Goal: Task Accomplishment & Management: Manage account settings

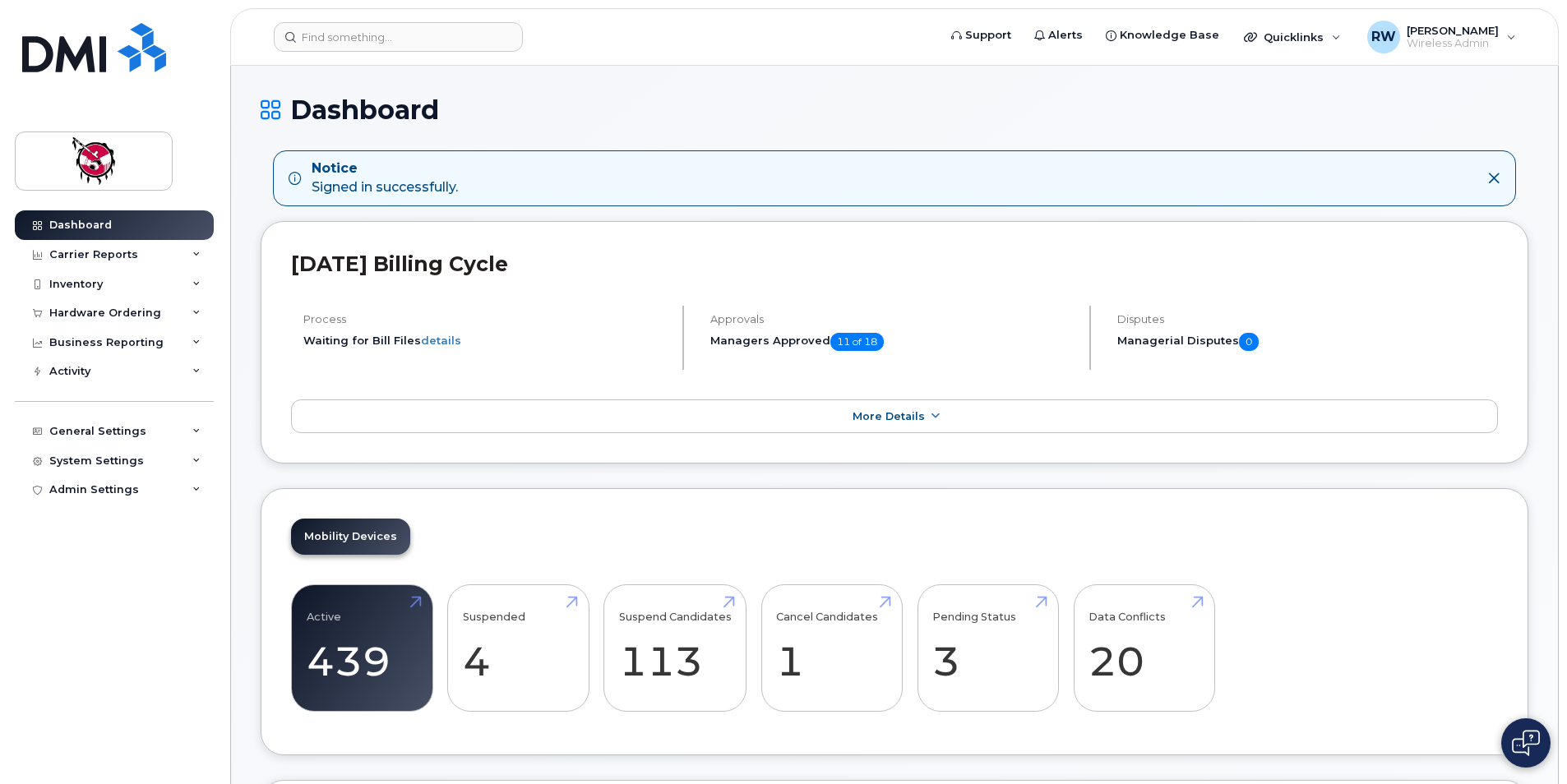
click at [250, 45] on header "Support Alerts Knowledge Base Quicklinks Suspend / Cancel Device Change SIM Car…" at bounding box center [894, 37] width 1328 height 57
click at [136, 254] on div "Carrier Reports" at bounding box center [115, 255] width 198 height 30
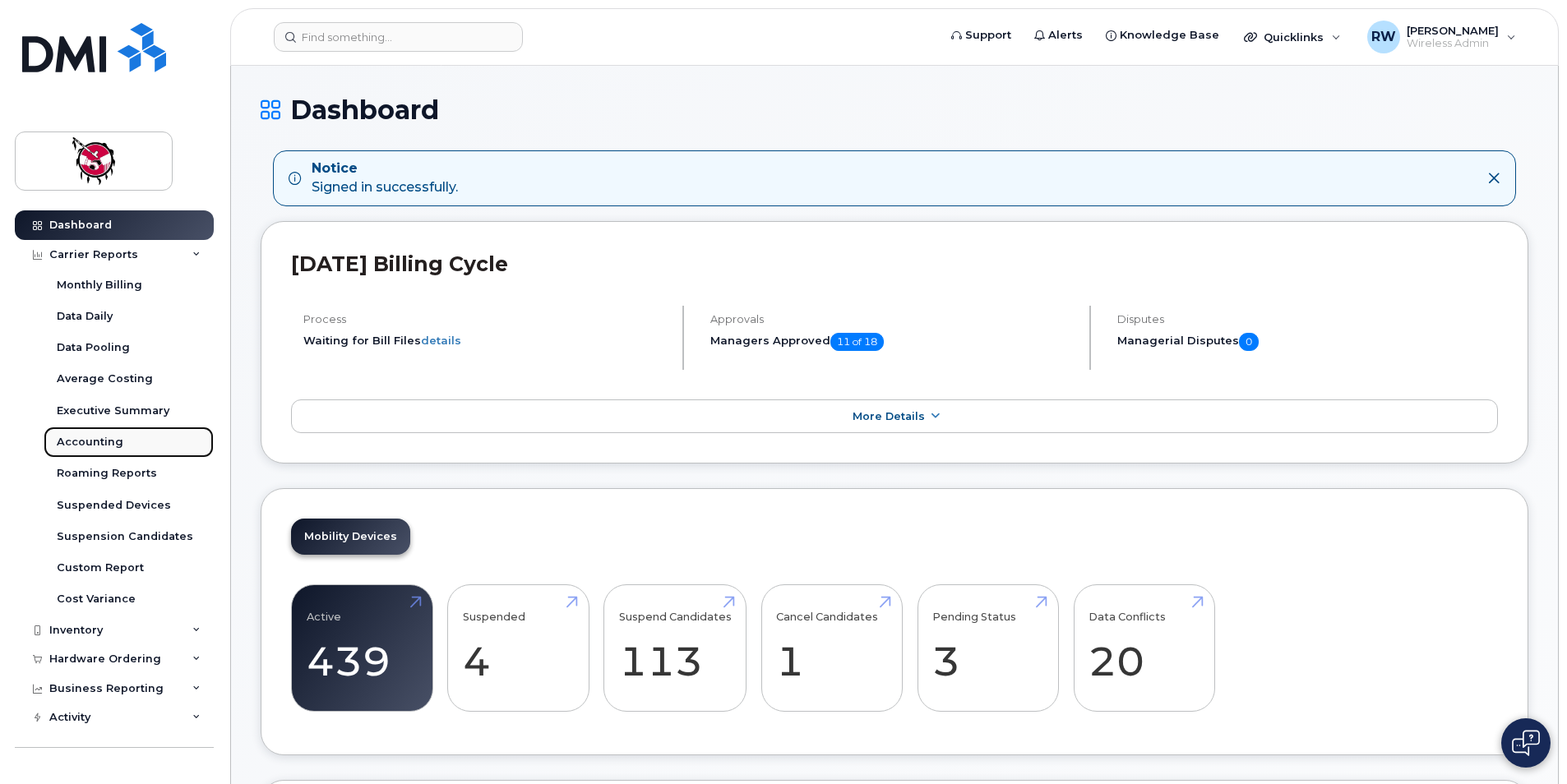
click at [121, 449] on link "Accounting" at bounding box center [129, 442] width 170 height 31
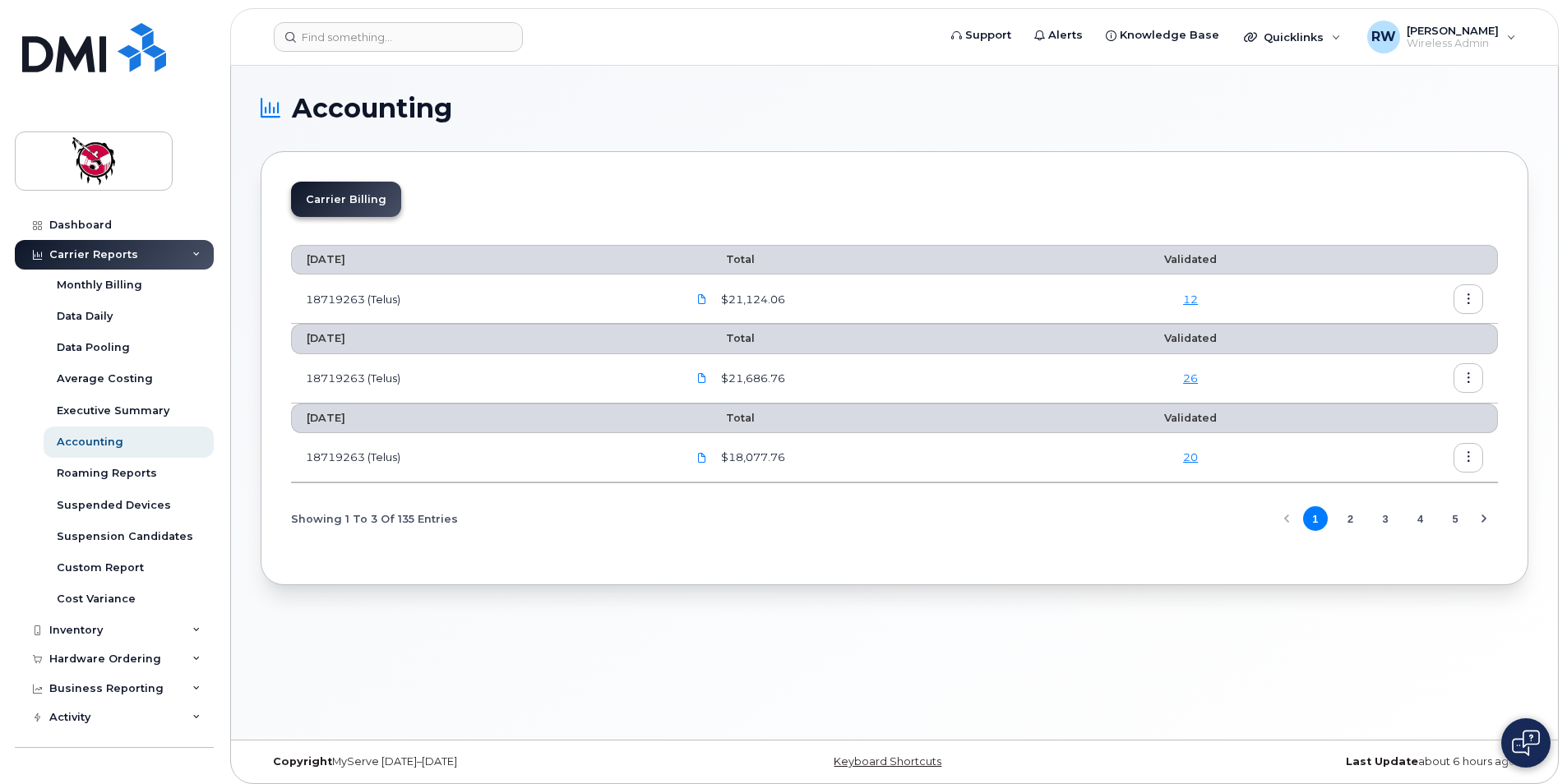
click at [1188, 464] on div "20" at bounding box center [1190, 457] width 222 height 15
click at [1186, 457] on link "20" at bounding box center [1191, 457] width 15 height 13
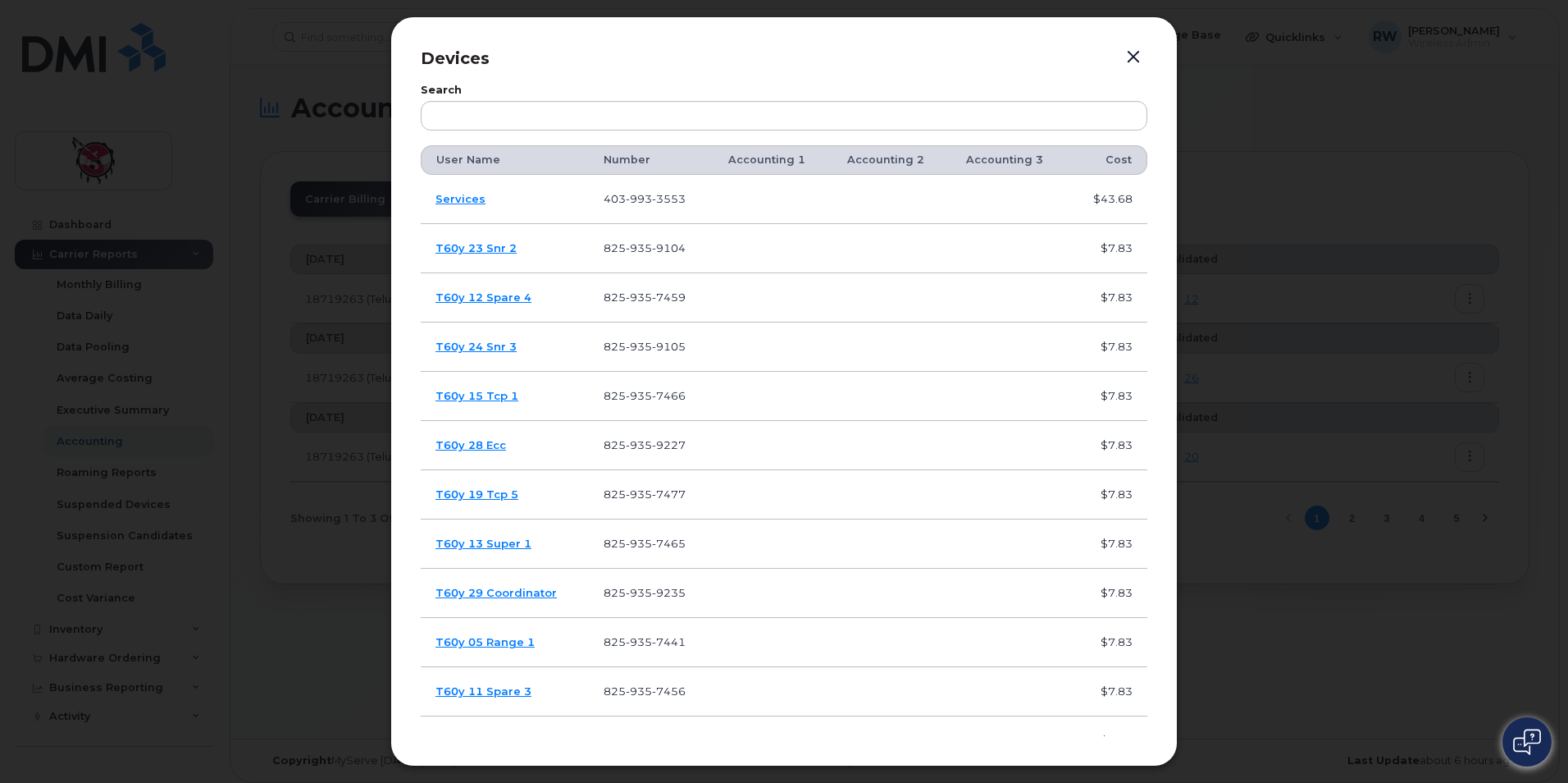
click at [1132, 59] on button "button" at bounding box center [1134, 57] width 25 height 23
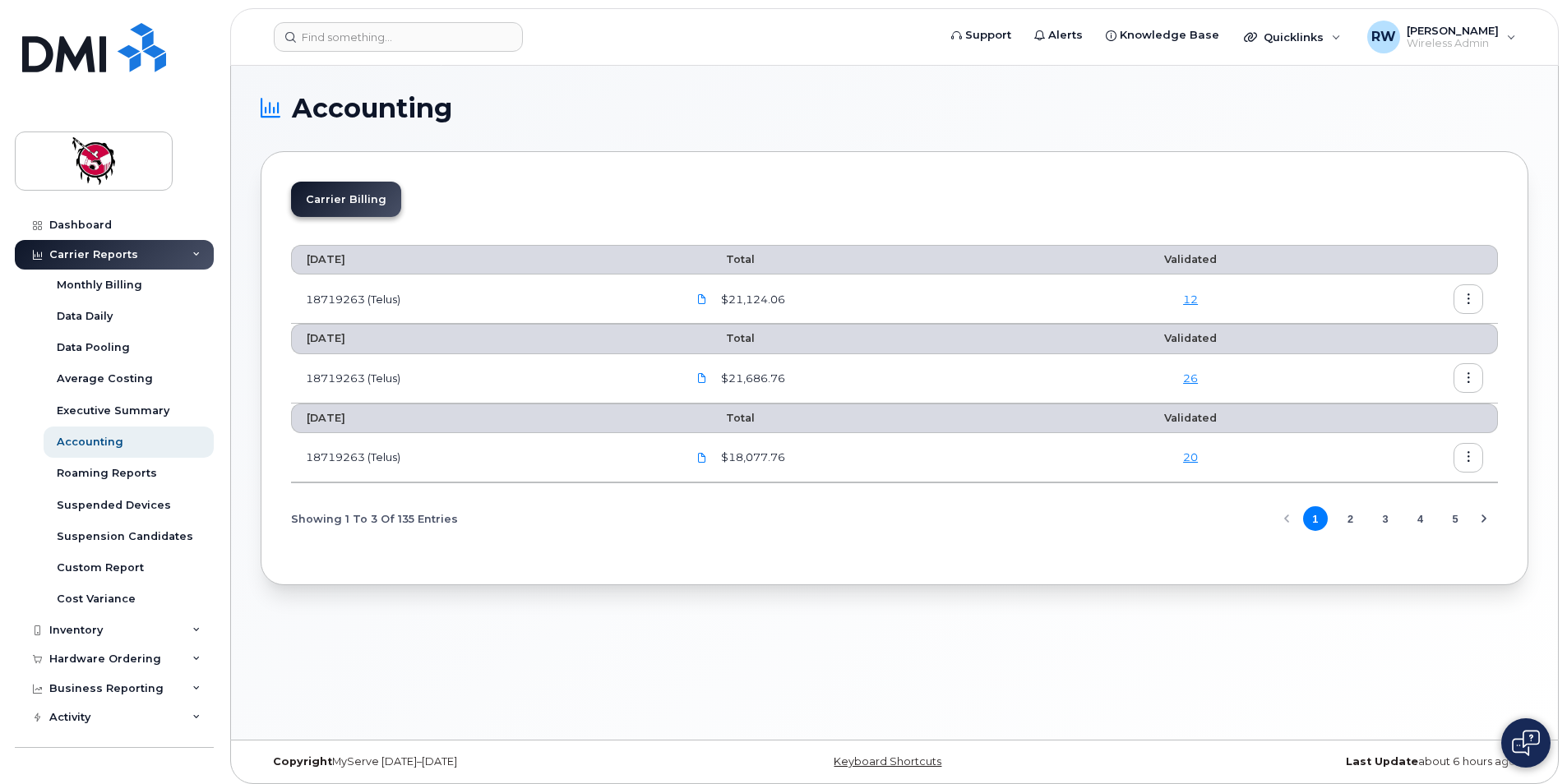
click at [1184, 454] on link "20" at bounding box center [1191, 457] width 15 height 13
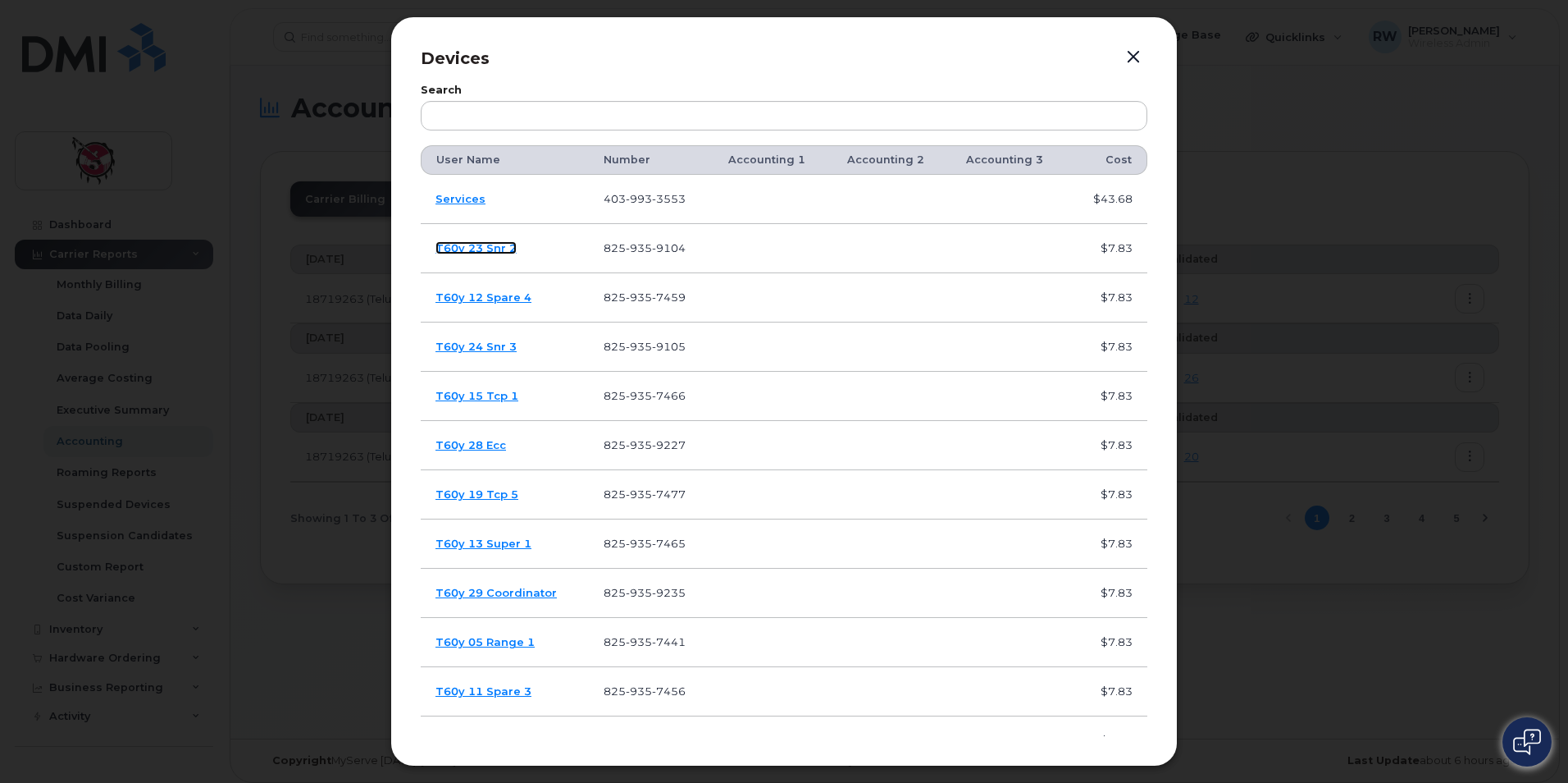
click at [497, 253] on link "T60y 23 Snr 2" at bounding box center [475, 248] width 81 height 13
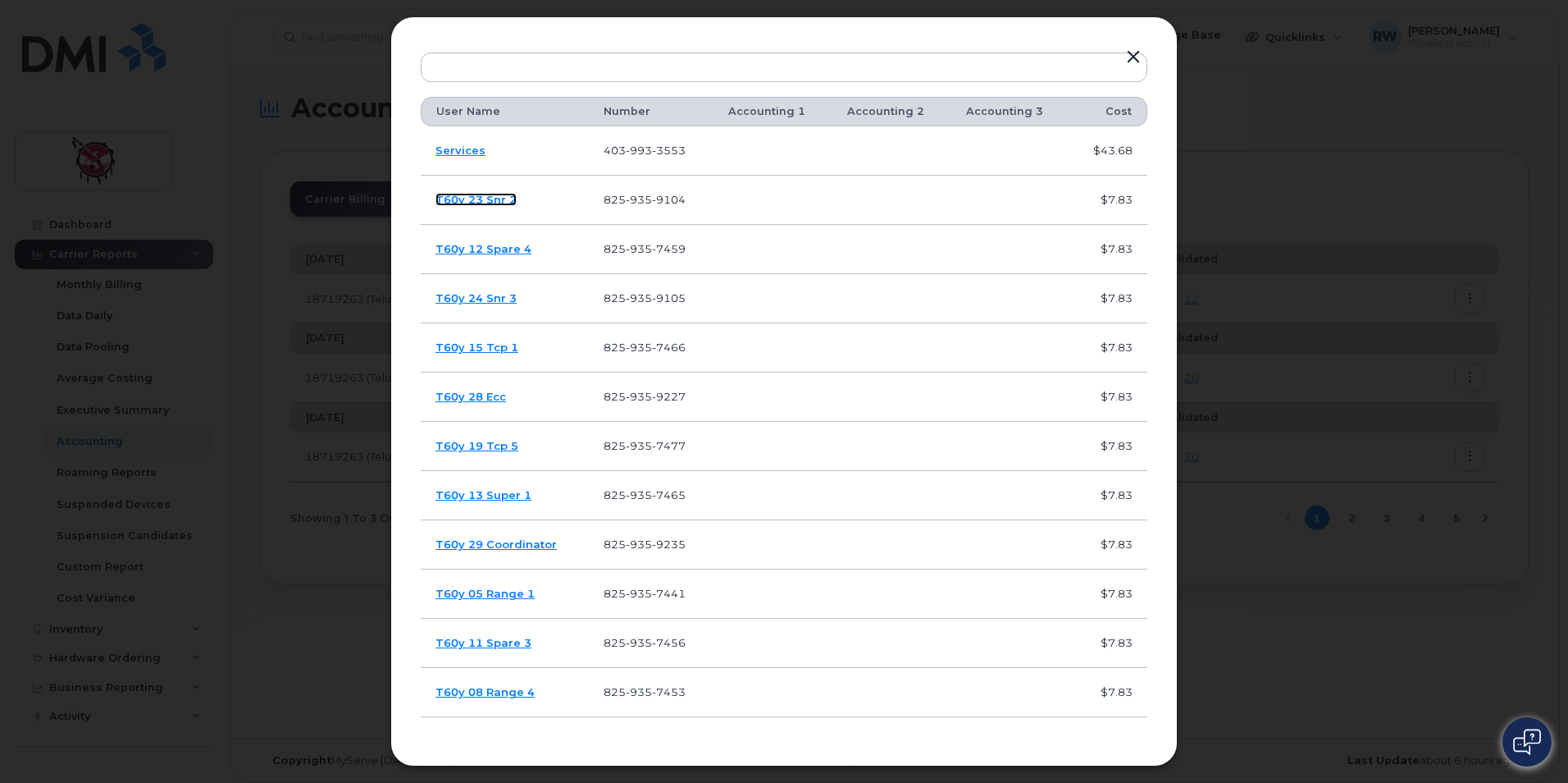
scroll to position [28, 0]
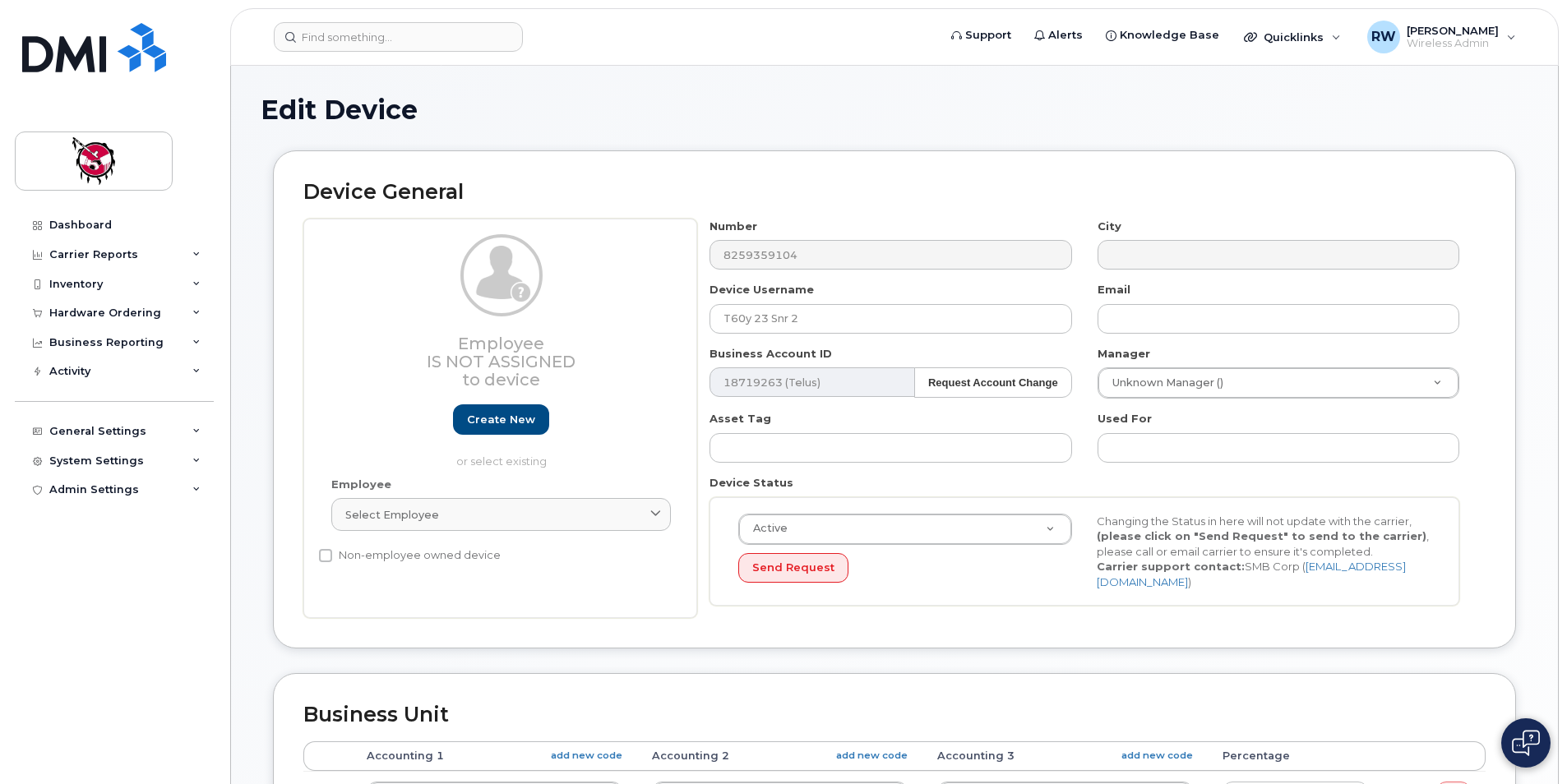
select select "10358"
select select "10349"
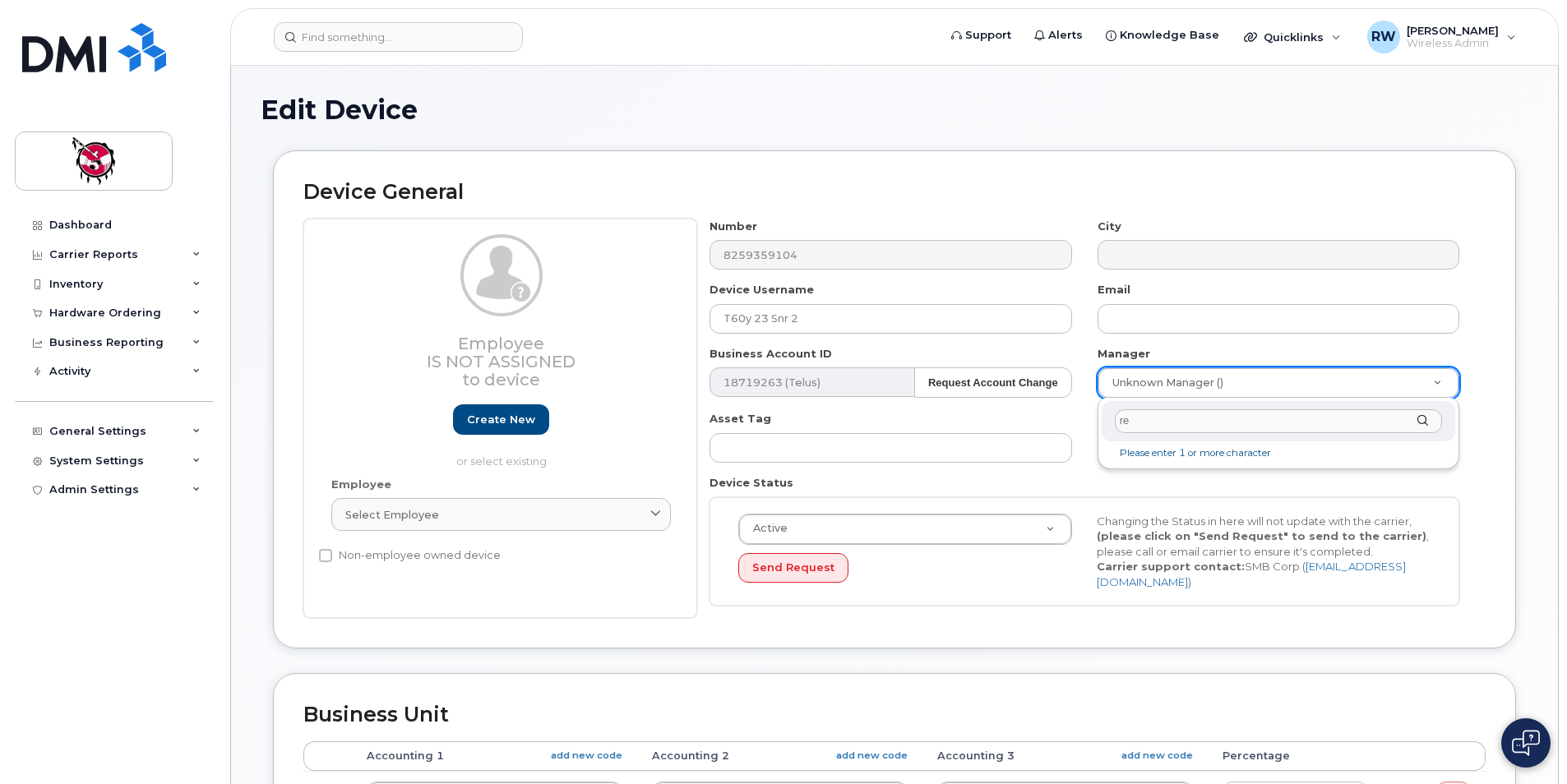
type input "r"
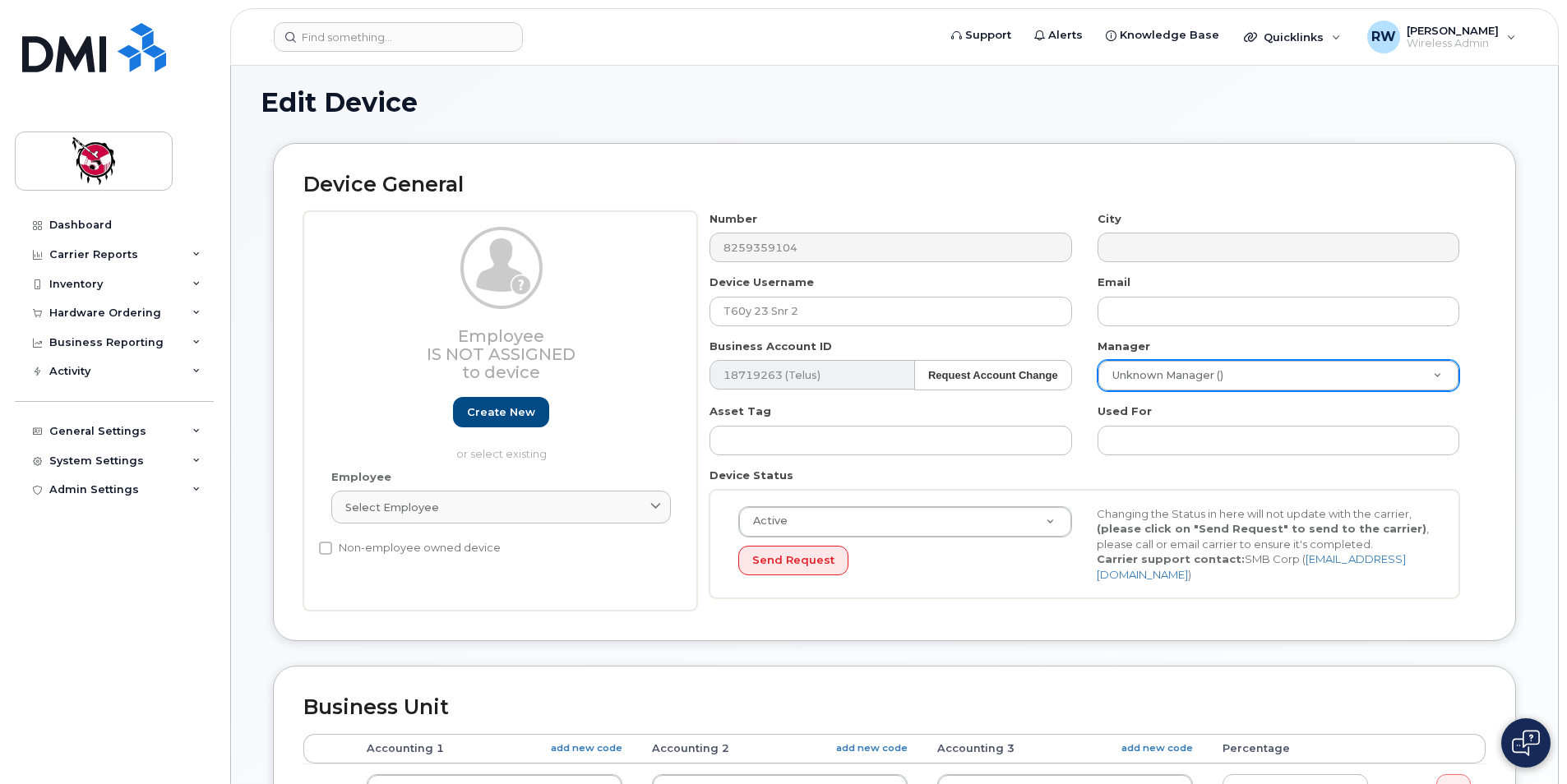
scroll to position [5, 0]
click at [98, 344] on div "Business Reporting" at bounding box center [107, 342] width 115 height 13
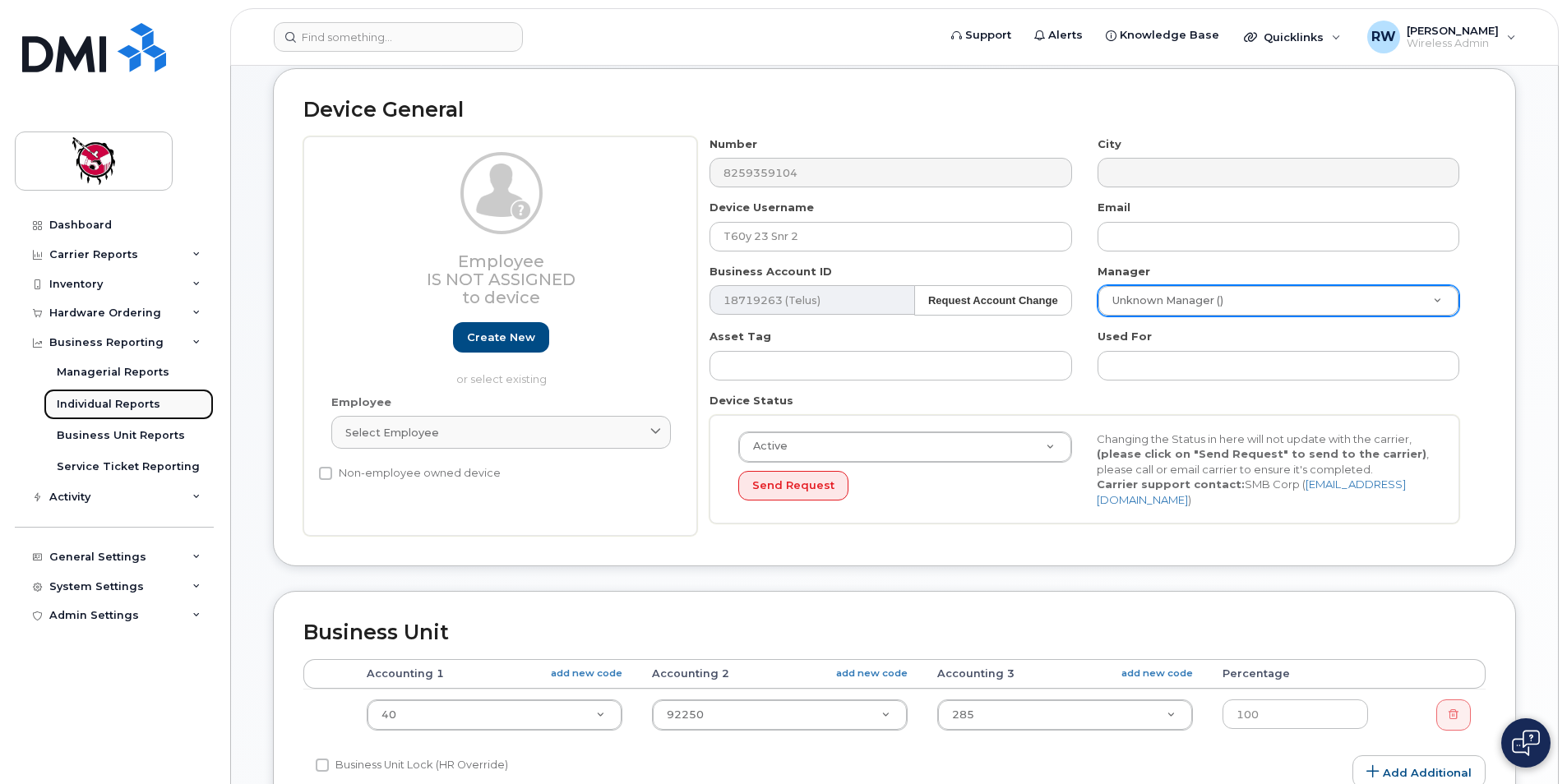
scroll to position [0, 0]
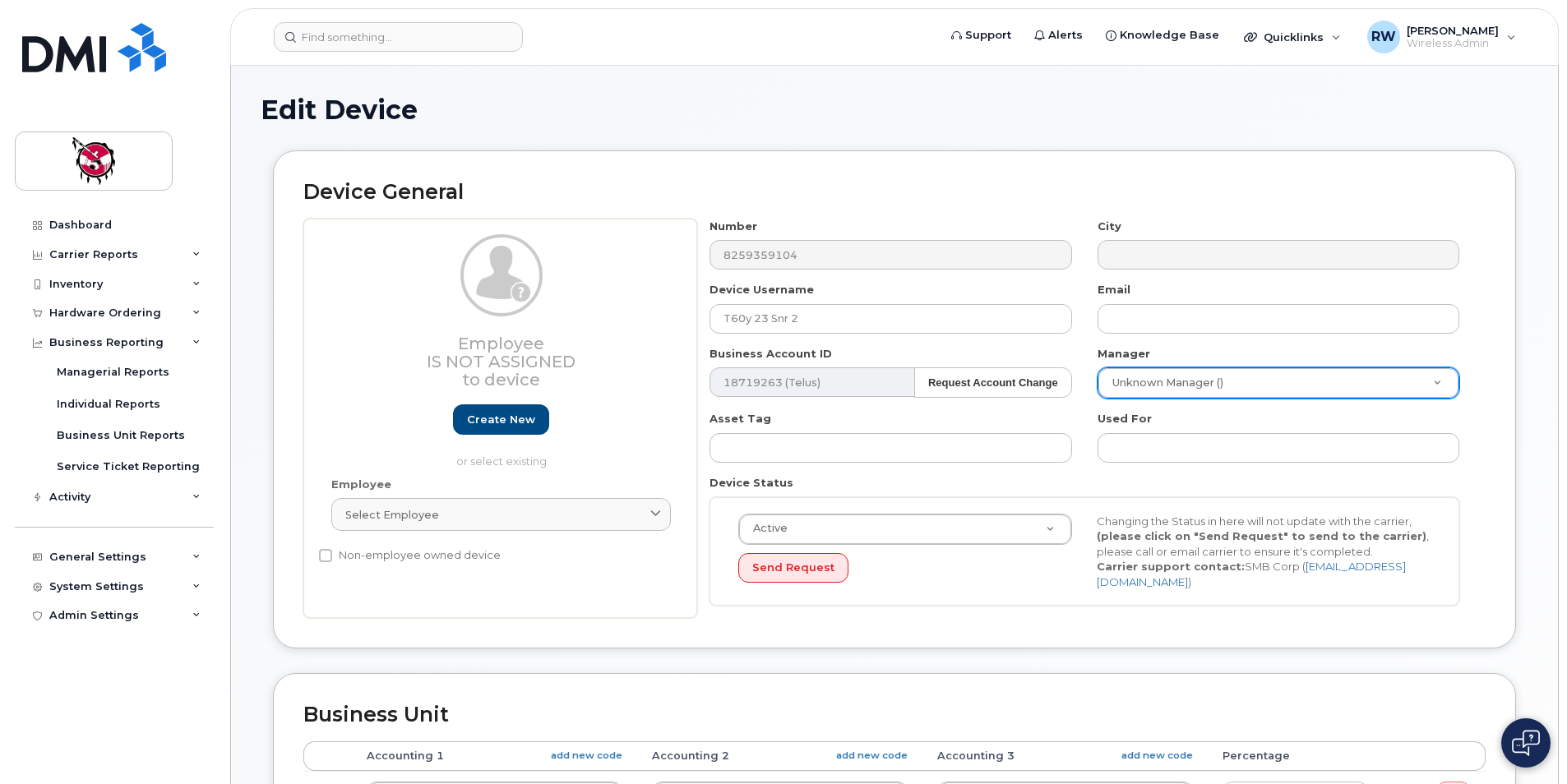
click at [723, 104] on h1 "Edit Device" at bounding box center [894, 110] width 1267 height 29
click at [117, 238] on link "Dashboard" at bounding box center [115, 225] width 198 height 30
click at [120, 260] on div "Carrier Reports" at bounding box center [94, 255] width 89 height 13
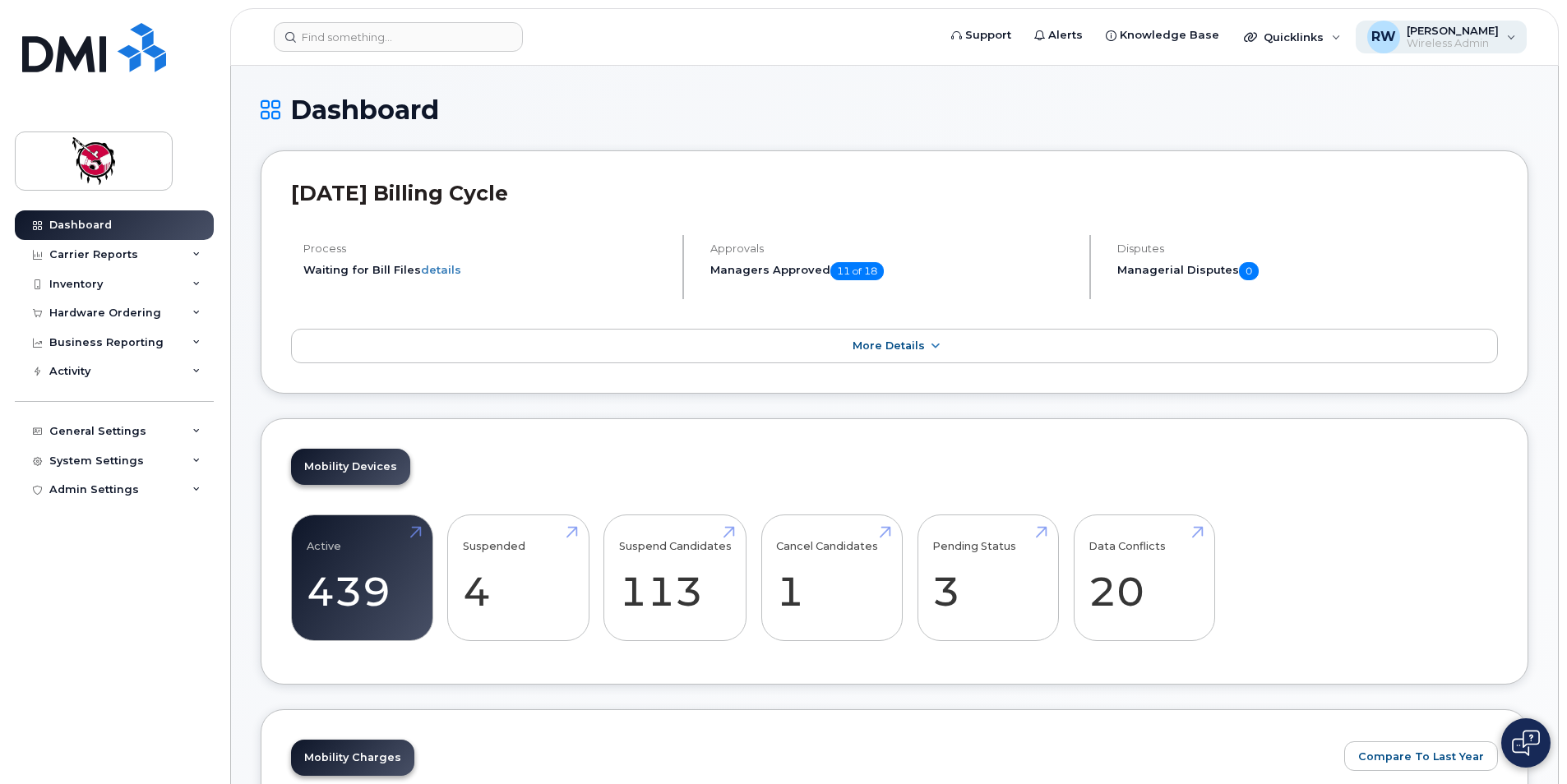
click at [1383, 45] on span "RW" at bounding box center [1384, 36] width 25 height 20
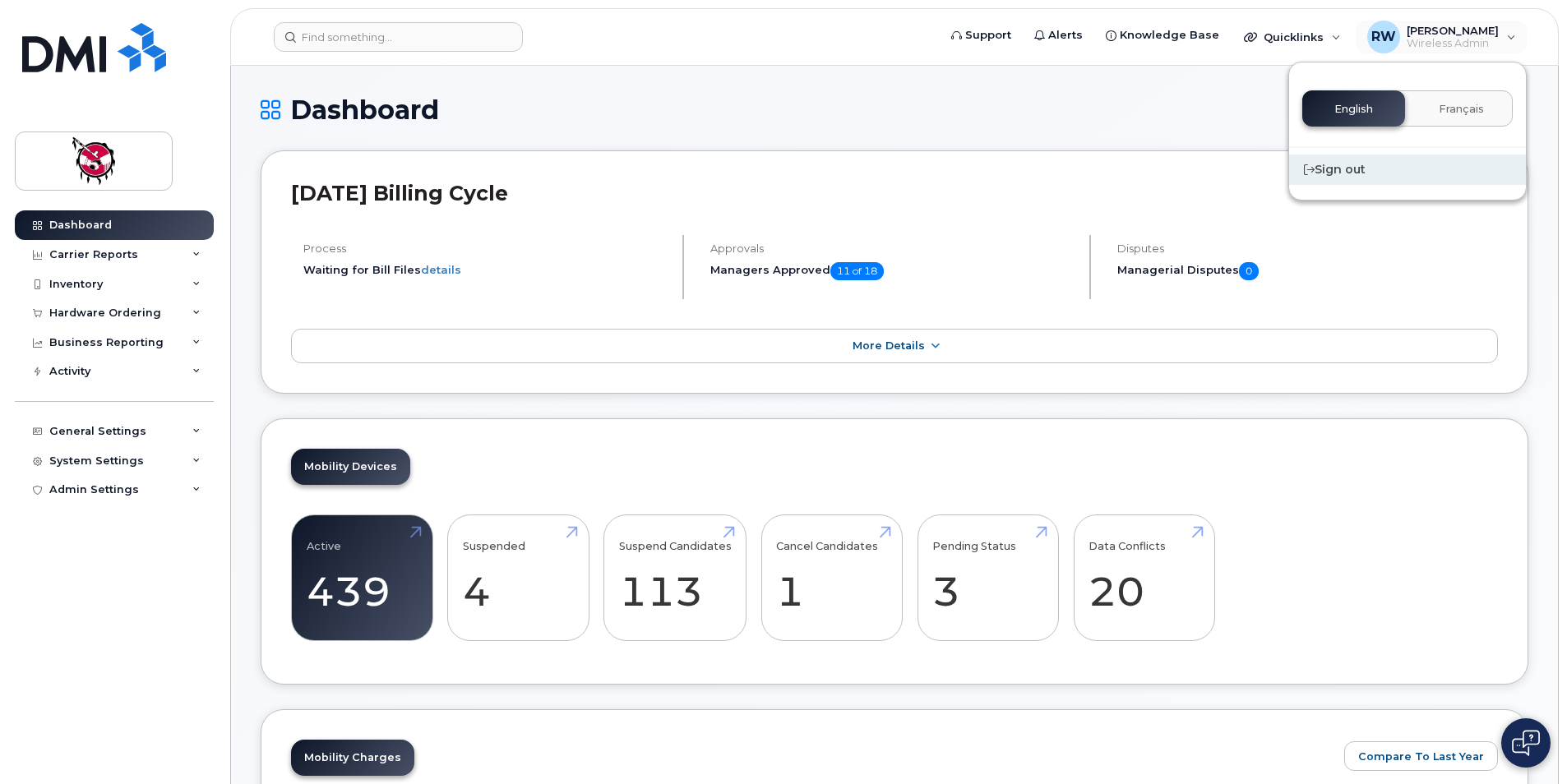
click at [1319, 167] on div "Sign out" at bounding box center [1408, 170] width 237 height 31
